Goal: Information Seeking & Learning: Understand process/instructions

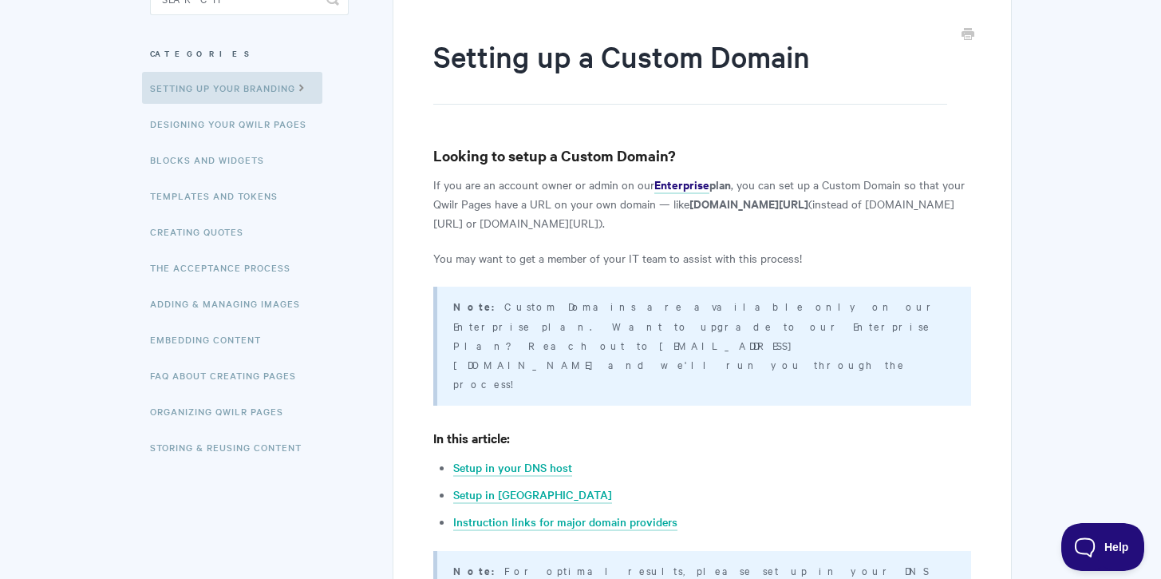
scroll to position [205, 0]
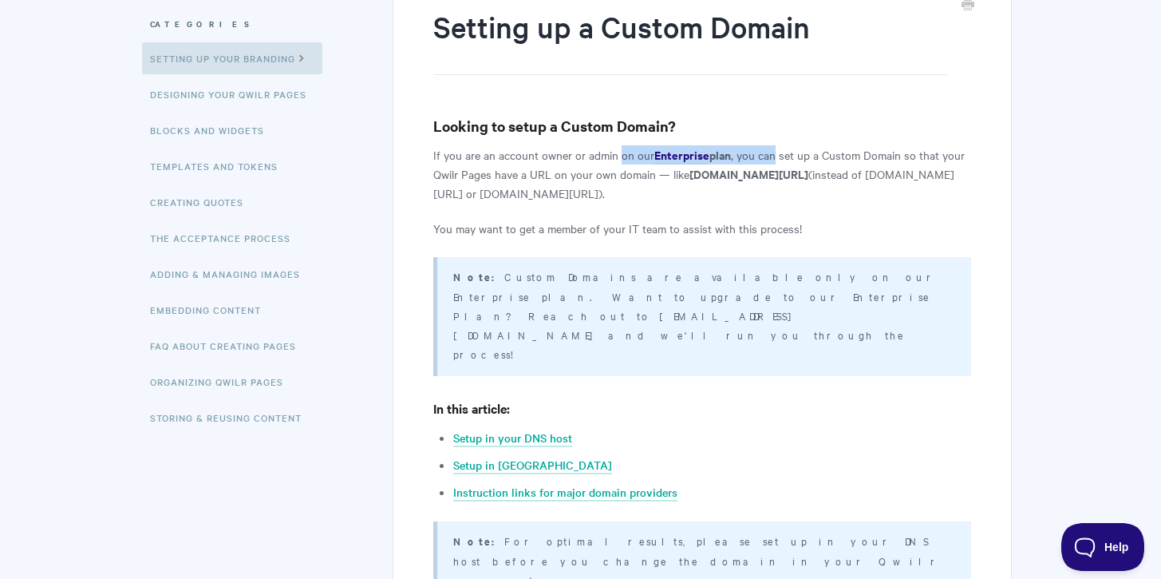
drag, startPoint x: 620, startPoint y: 159, endPoint x: 772, endPoint y: 159, distance: 151.6
click at [772, 159] on p "If you are an account owner or admin on our Enterprise plan , you can set up a …" at bounding box center [701, 173] width 537 height 57
click at [775, 188] on p "If you are an account owner or admin on our Enterprise plan , you can set up a …" at bounding box center [701, 173] width 537 height 57
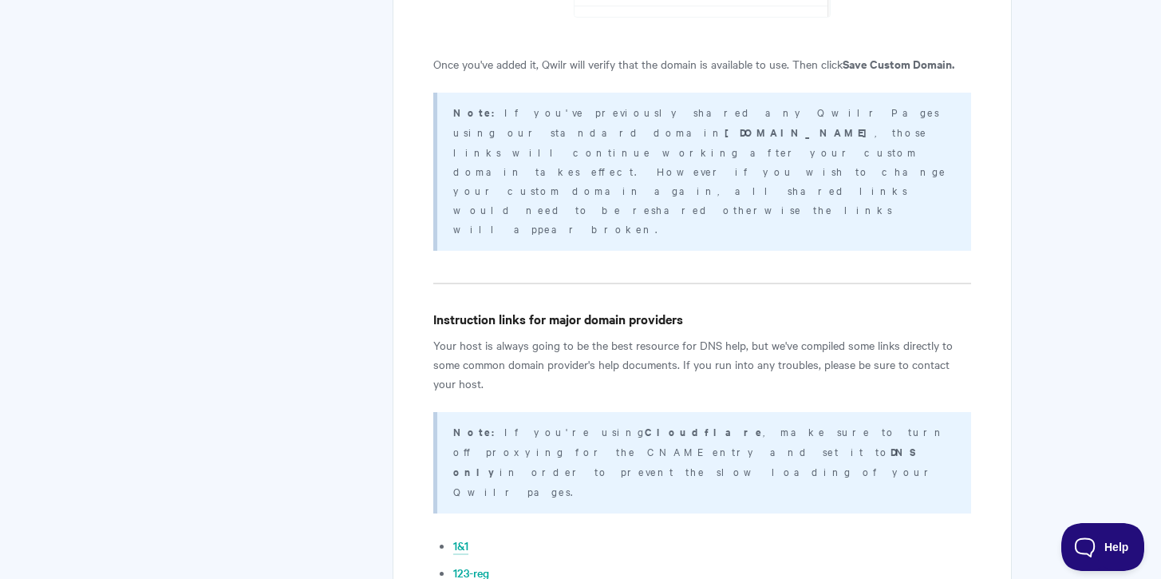
scroll to position [3029, 0]
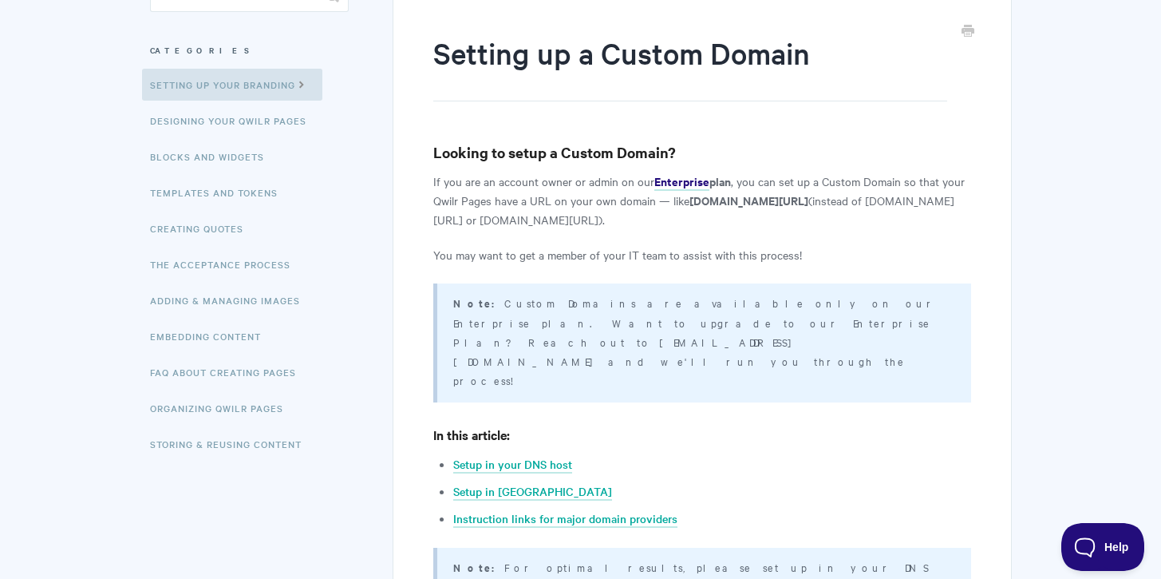
click at [555, 304] on p "Note: Custom Domains are available only on our Enterprise plan. Want to upgrade…" at bounding box center [701, 341] width 497 height 97
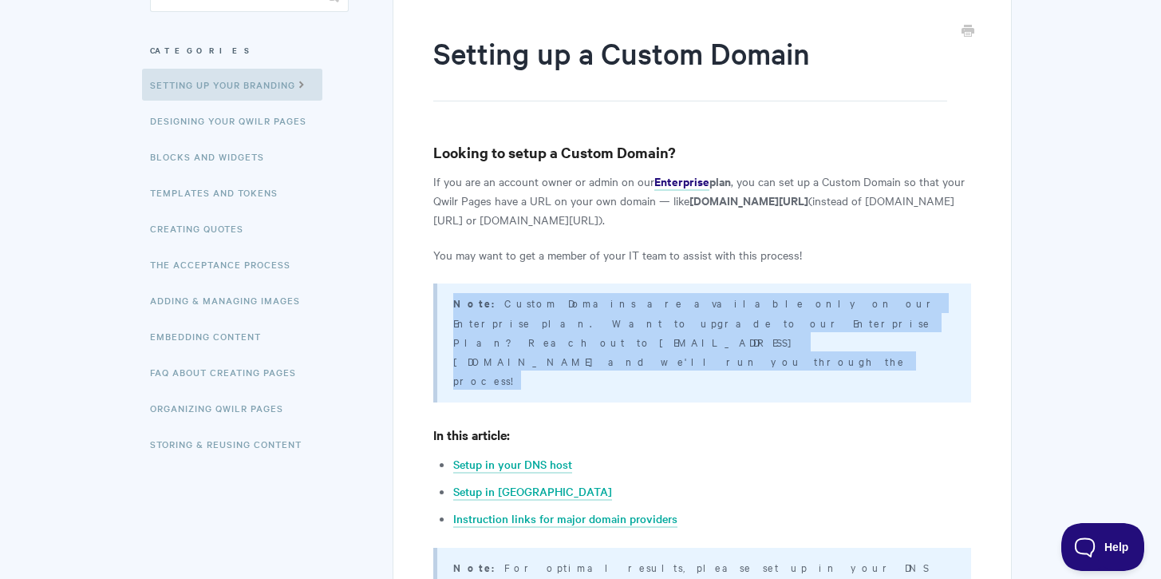
click at [555, 304] on p "Note: Custom Domains are available only on our Enterprise plan. Want to upgrade…" at bounding box center [701, 341] width 497 height 97
click at [778, 333] on div "Note: Custom Domains are available only on our Enterprise plan. Want to upgrade…" at bounding box center [701, 342] width 537 height 119
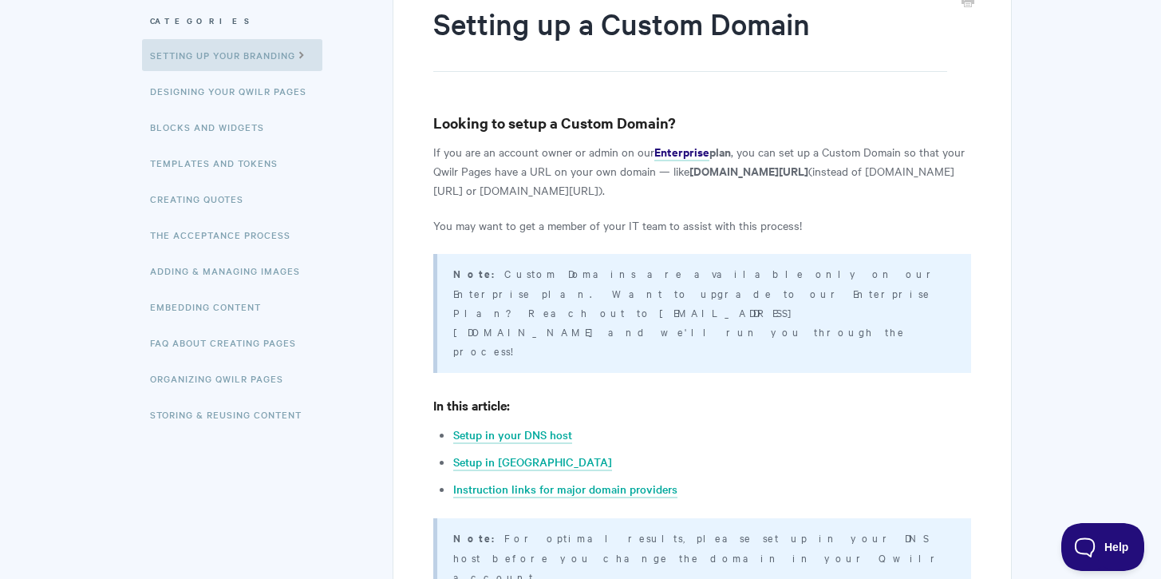
scroll to position [448, 0]
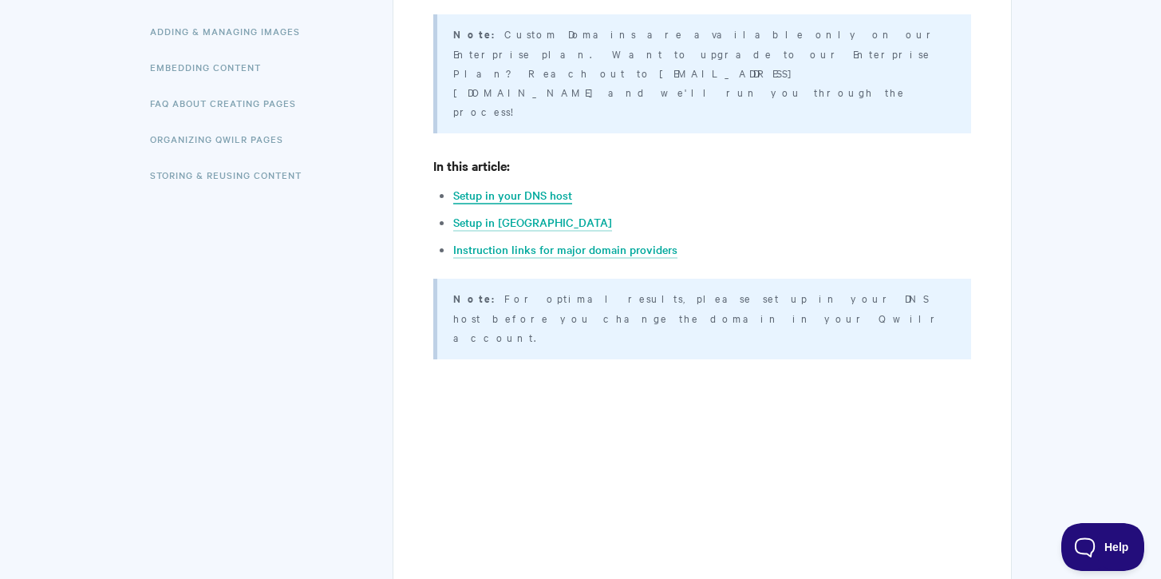
click at [512, 187] on link "Setup in your DNS host" at bounding box center [512, 196] width 119 height 18
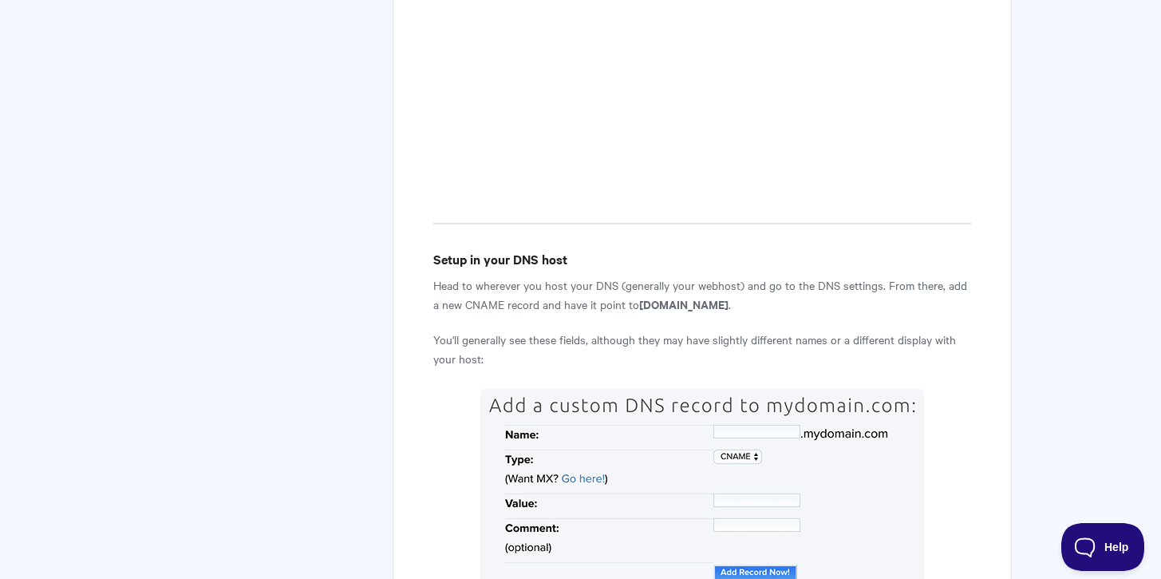
scroll to position [938, 0]
drag, startPoint x: 773, startPoint y: 211, endPoint x: 596, endPoint y: 211, distance: 177.2
click at [596, 277] on p "Head to wherever you host your DNS (generally your webhost) and go to the DNS s…" at bounding box center [701, 296] width 537 height 38
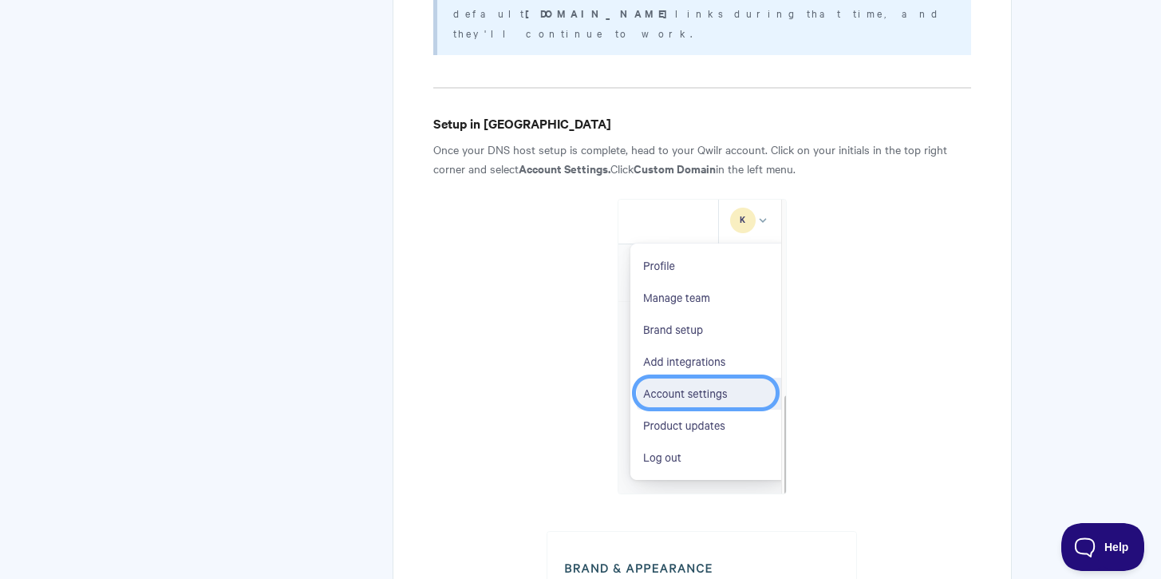
scroll to position [1785, 0]
